Goal: Information Seeking & Learning: Learn about a topic

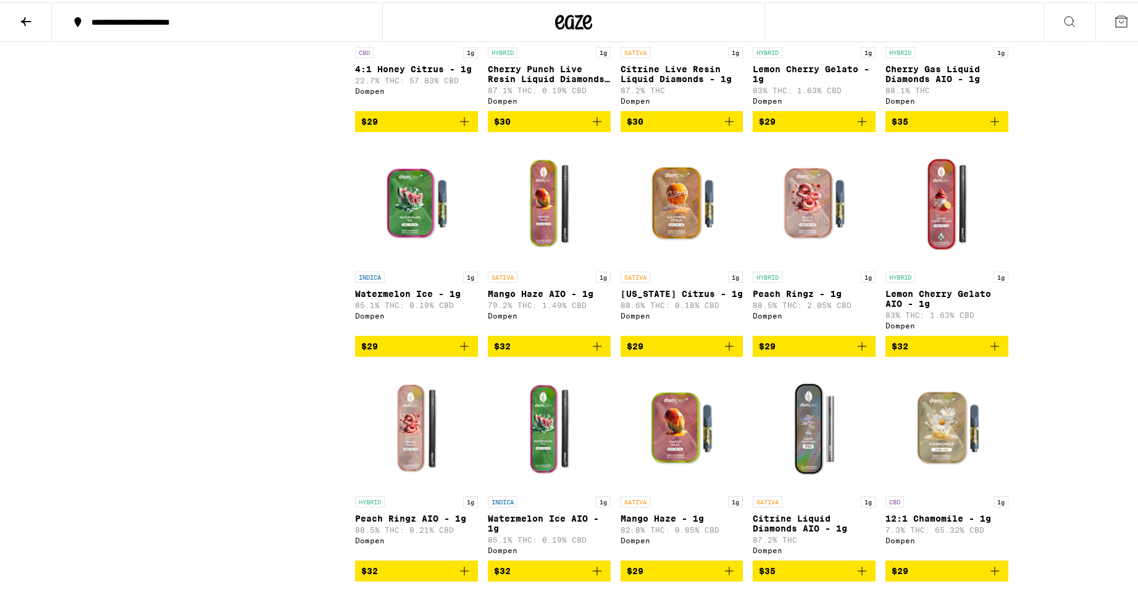
scroll to position [1606, 0]
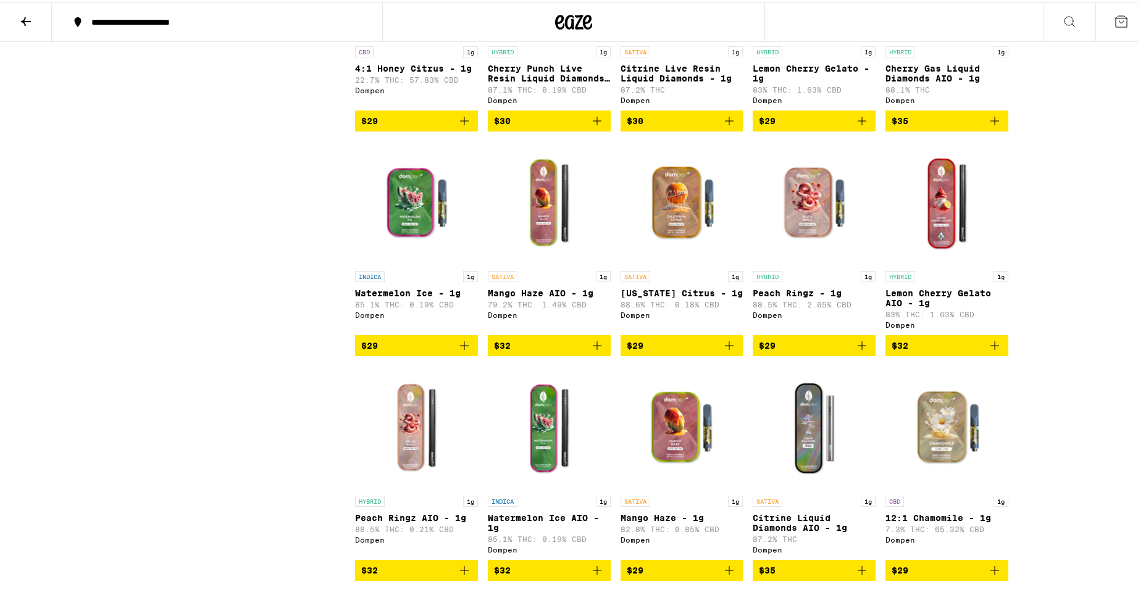
click at [914, 306] on p "Lemon Cherry Gelato AIO - 1g" at bounding box center [947, 296] width 123 height 20
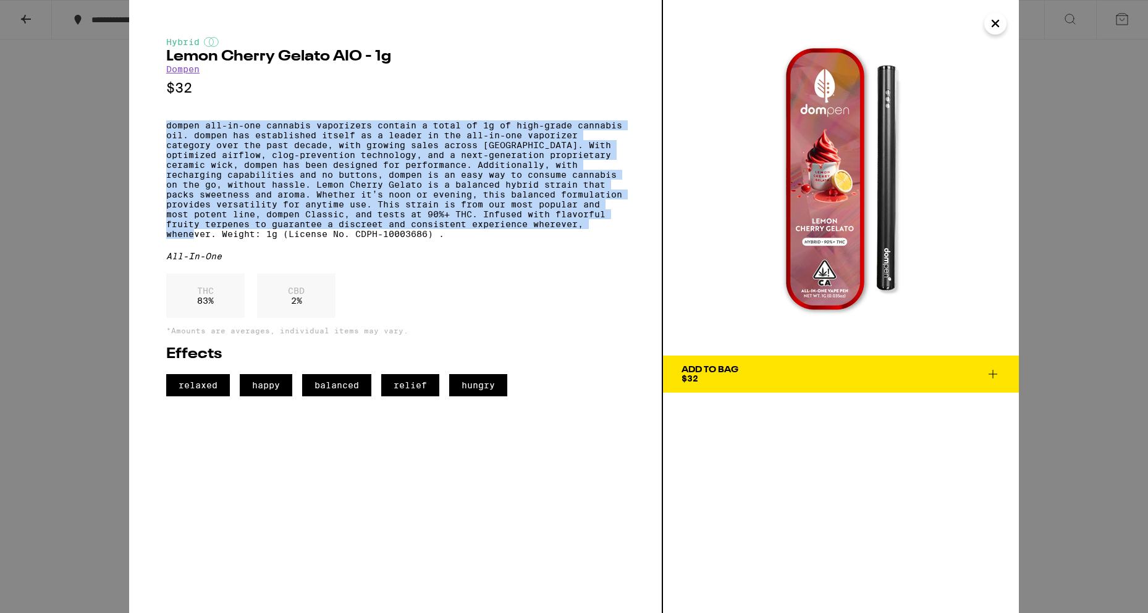
drag, startPoint x: 166, startPoint y: 127, endPoint x: 214, endPoint y: 254, distance: 136.4
click at [214, 239] on p "dompen all-in-one cannabis vaporizers contain a total of 1g of high-grade canna…" at bounding box center [395, 179] width 458 height 119
copy p "dompen all-in-one cannabis vaporizers contain a total of 1g of high-grade canna…"
click at [1001, 30] on icon "Close" at bounding box center [995, 23] width 15 height 19
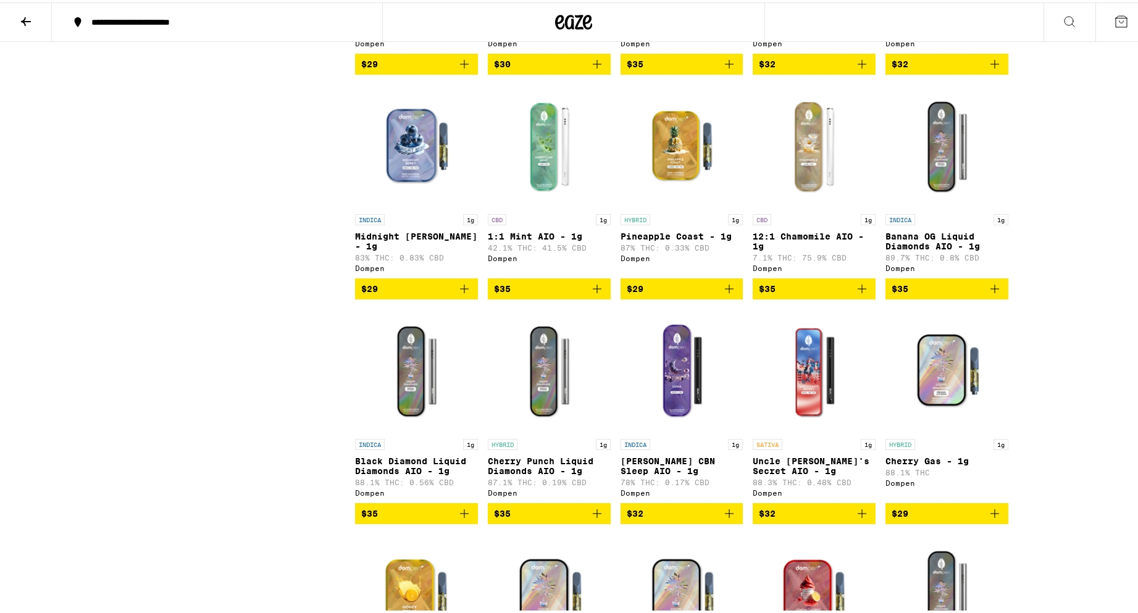
scroll to position [926, 0]
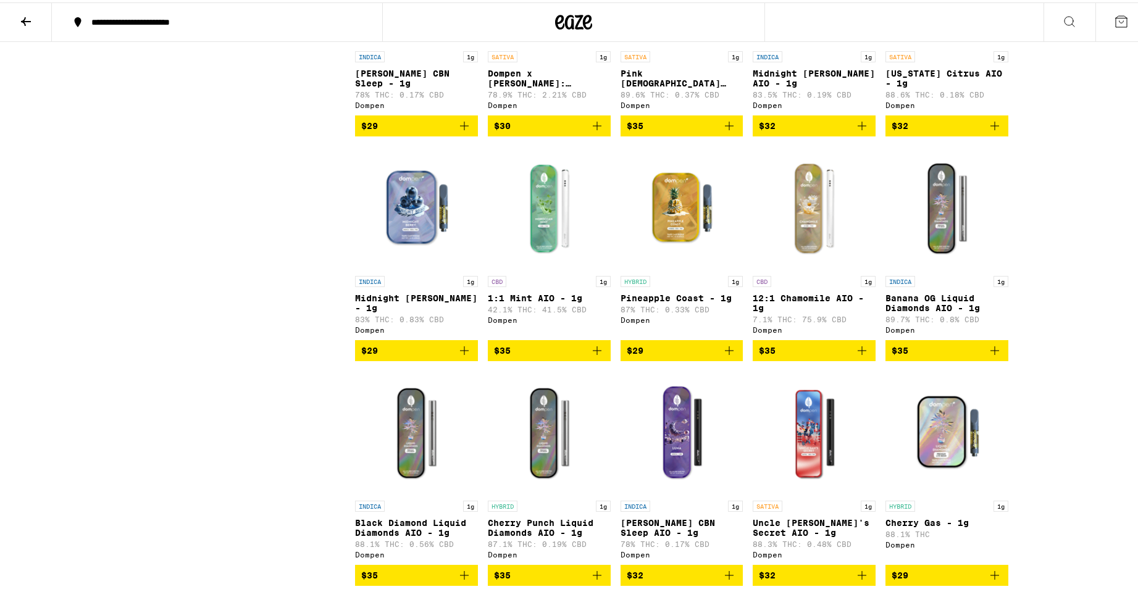
click at [405, 311] on p "Midnight [PERSON_NAME] - 1g" at bounding box center [416, 301] width 123 height 20
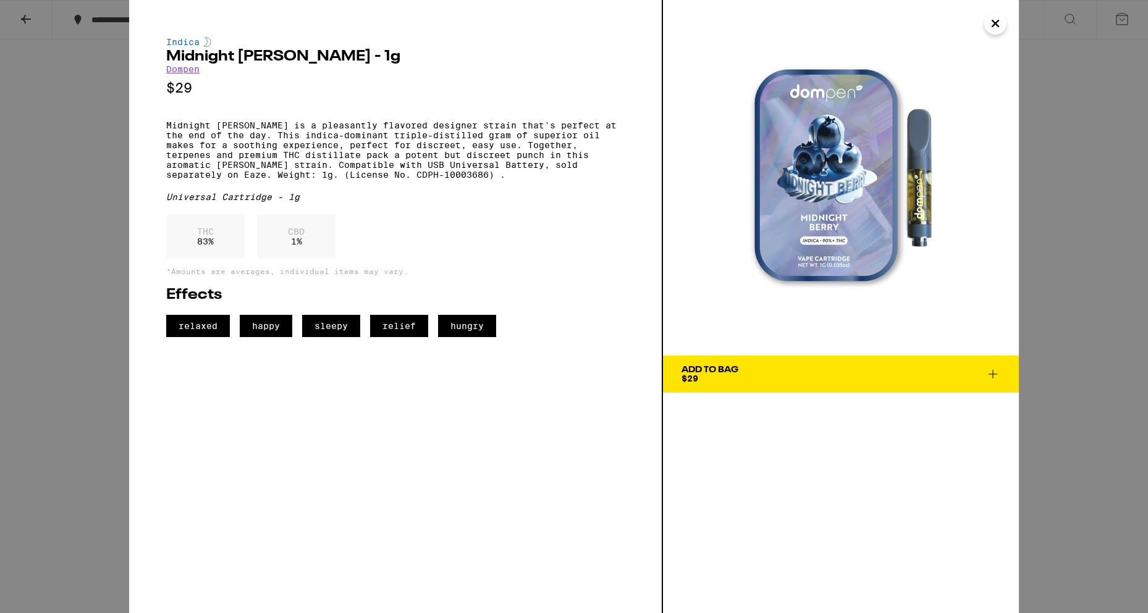
click at [62, 164] on div "Indica Midnight [PERSON_NAME] - 1g Dompen $29 Midnight [PERSON_NAME] is a pleas…" at bounding box center [574, 306] width 1148 height 613
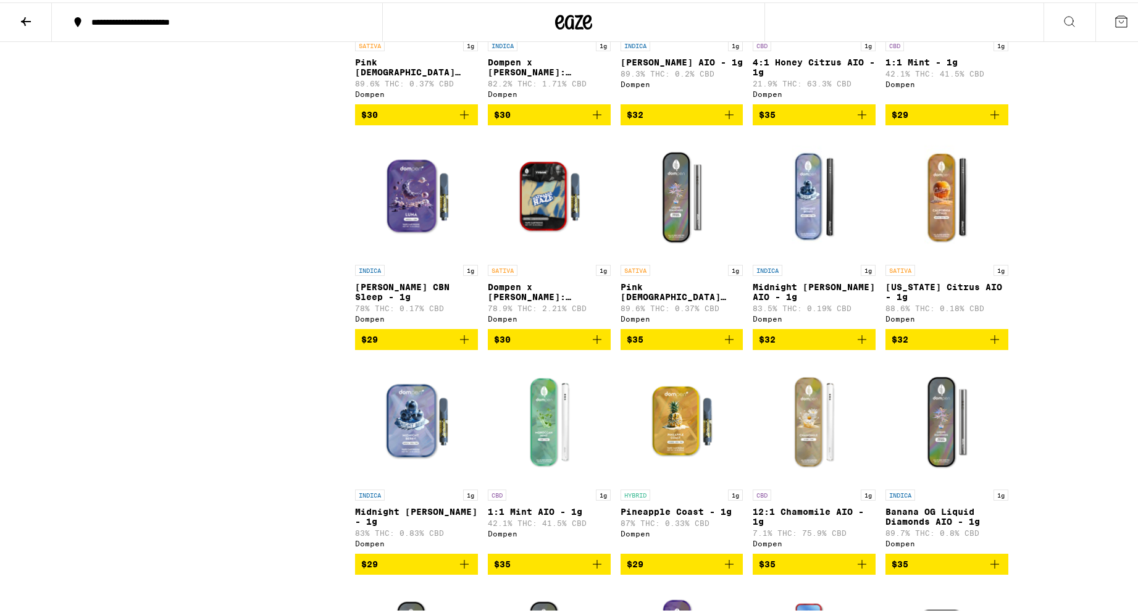
scroll to position [679, 0]
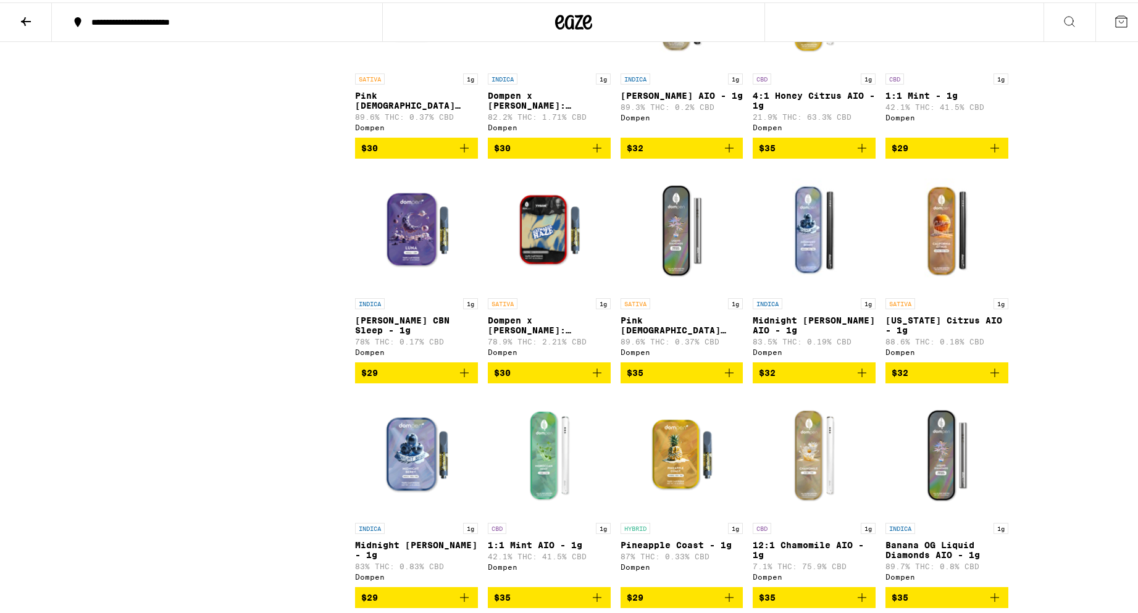
click at [797, 328] on p "Midnight [PERSON_NAME] AIO - 1g" at bounding box center [814, 323] width 123 height 20
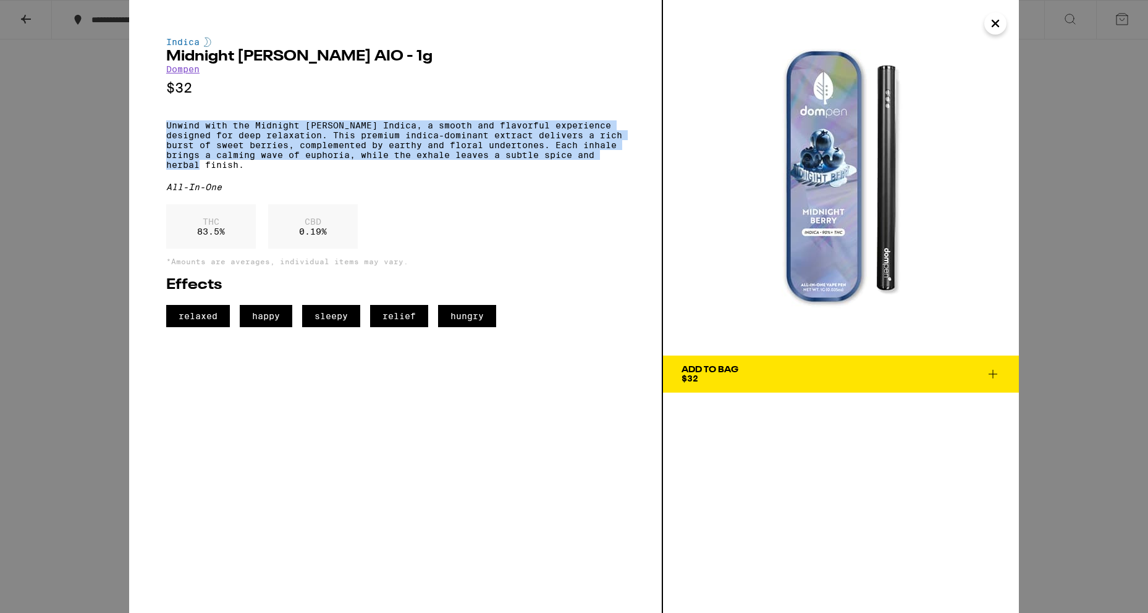
drag, startPoint x: 166, startPoint y: 135, endPoint x: 232, endPoint y: 159, distance: 70.0
click at [230, 170] on p "Unwind with the Midnight [PERSON_NAME] Indica, a smooth and flavorful experienc…" at bounding box center [395, 144] width 458 height 49
copy p "Unwind with the Midnight [PERSON_NAME] Indica, a smooth and flavorful experienc…"
click at [991, 28] on icon "Close" at bounding box center [995, 23] width 15 height 19
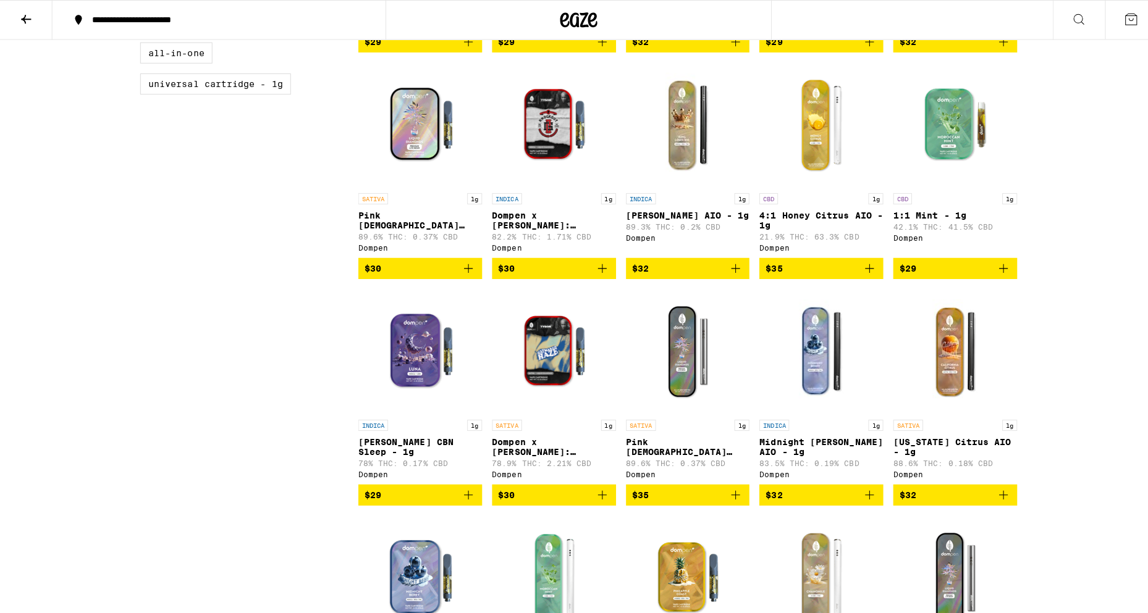
scroll to position [556, 0]
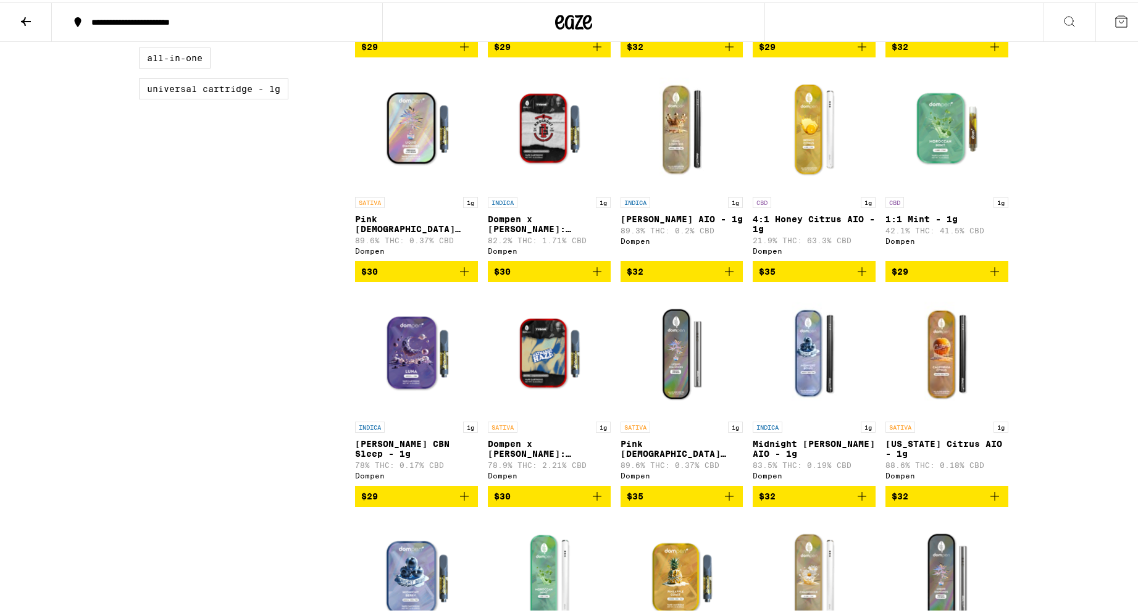
click at [691, 222] on p "[PERSON_NAME] AIO - 1g" at bounding box center [682, 217] width 123 height 10
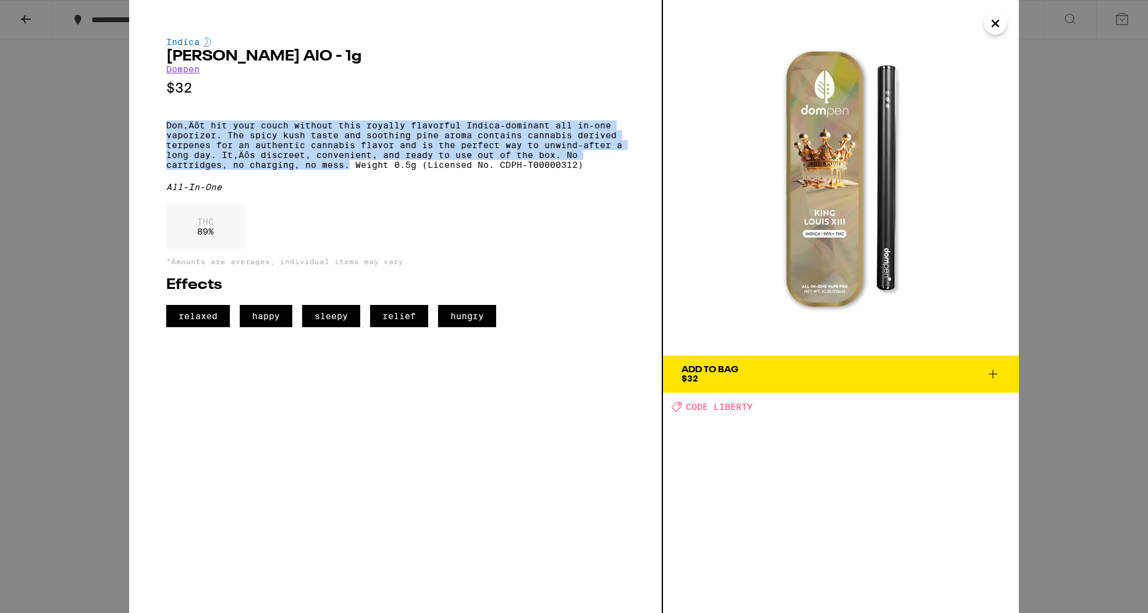
drag, startPoint x: 167, startPoint y: 128, endPoint x: 348, endPoint y: 180, distance: 188.1
click at [348, 170] on p "Don‚Äôt hit your couch without this royally flavorful Indica-dominant all in-on…" at bounding box center [395, 144] width 458 height 49
copy p "Don‚Äôt hit your couch without this royally flavorful Indica-dominant all in-on…"
